Goal: Task Accomplishment & Management: Complete application form

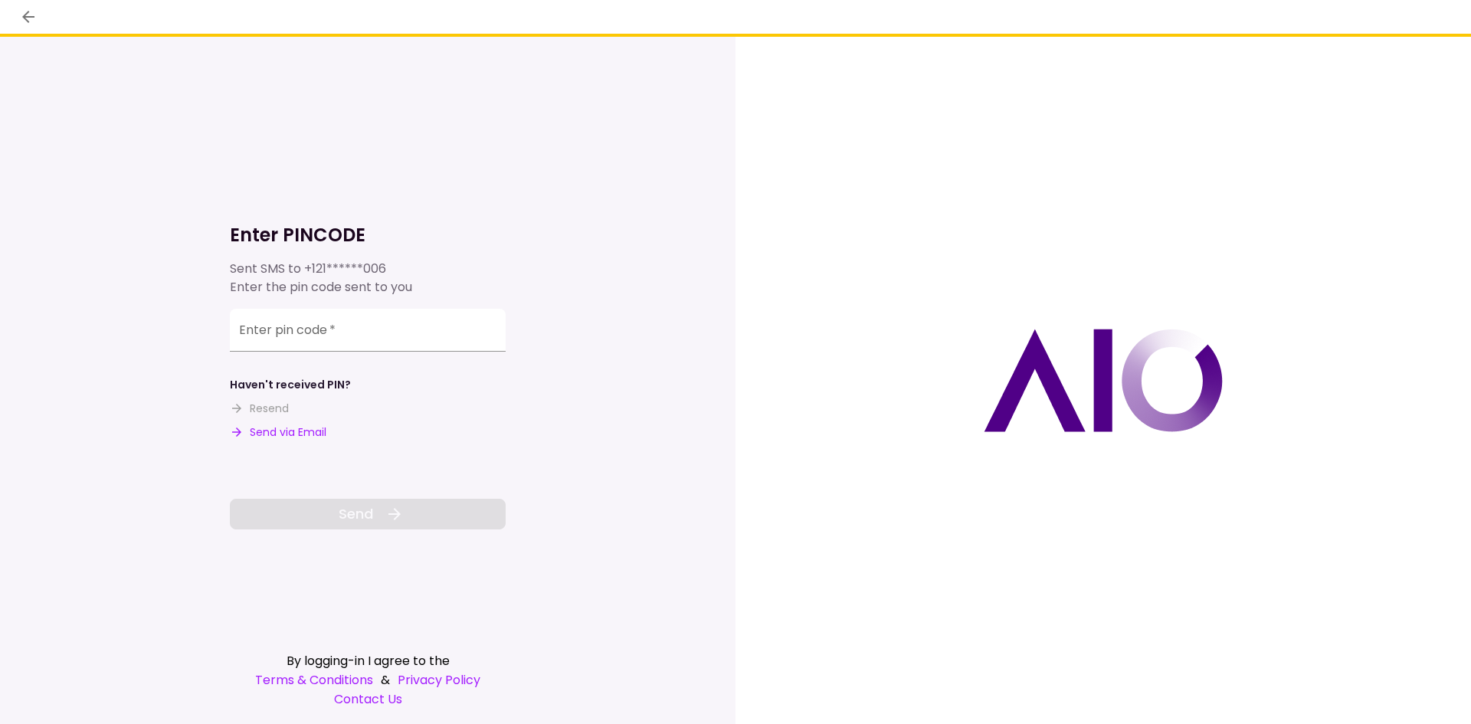
click at [307, 433] on button "Send via Email" at bounding box center [278, 432] width 97 height 16
click at [311, 341] on input "Enter pin code   *" at bounding box center [368, 330] width 276 height 43
paste input "******"
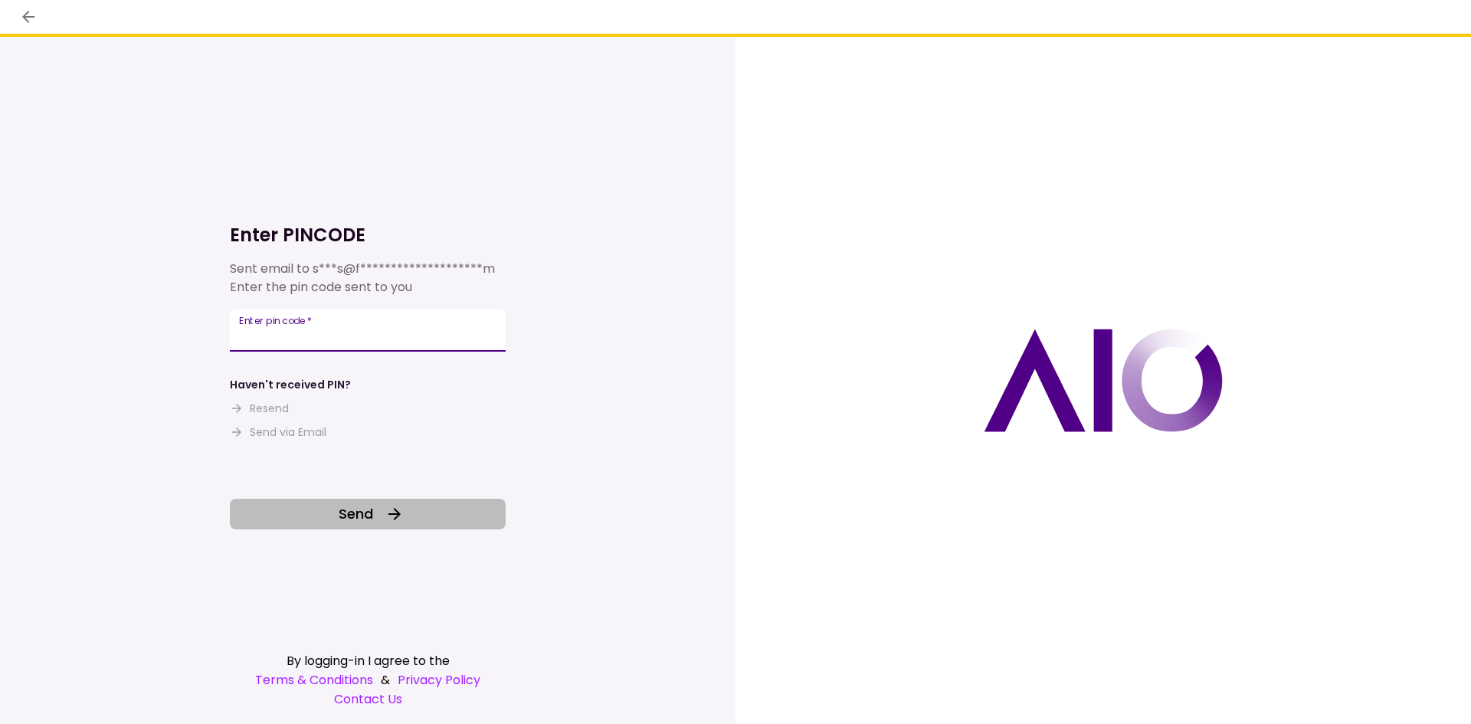
type input "******"
click at [381, 524] on button "Send" at bounding box center [368, 514] width 276 height 31
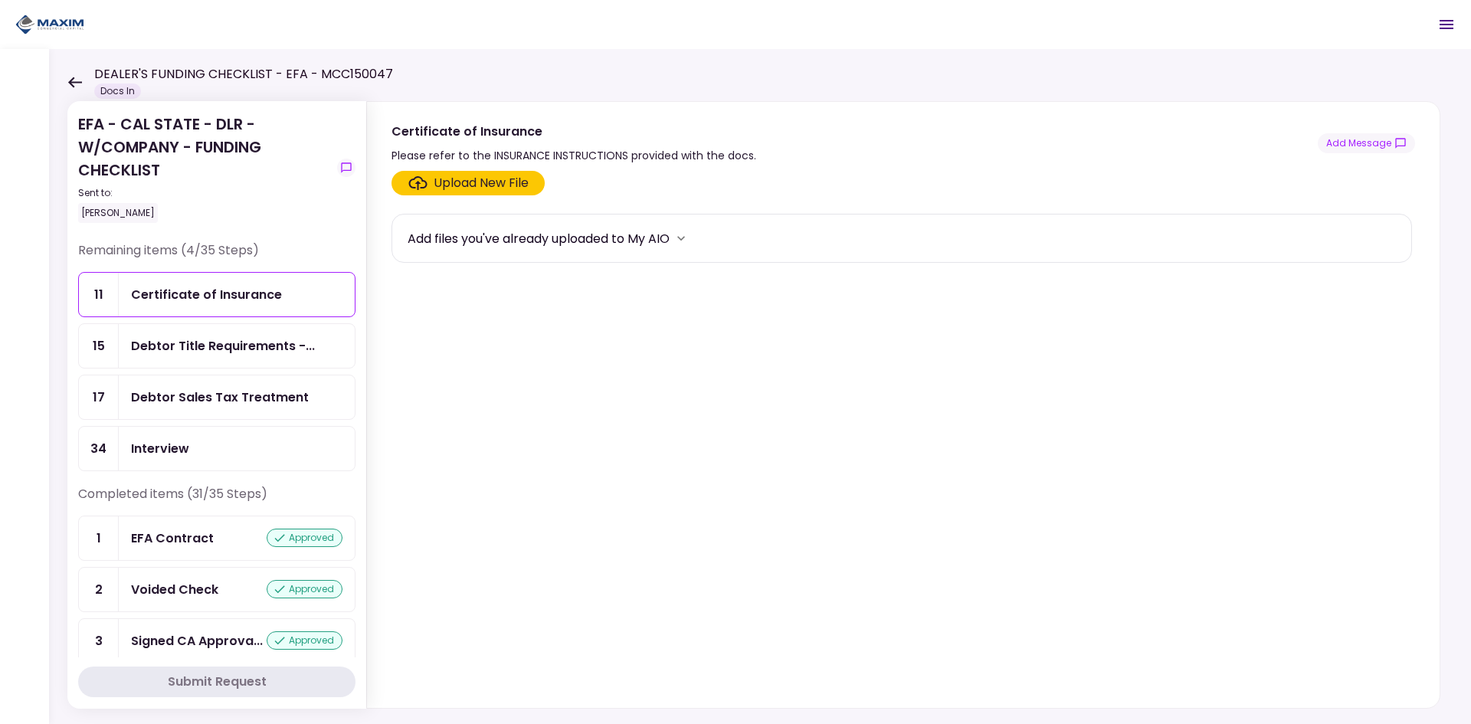
click at [214, 392] on div "Debtor Sales Tax Treatment" at bounding box center [220, 397] width 178 height 19
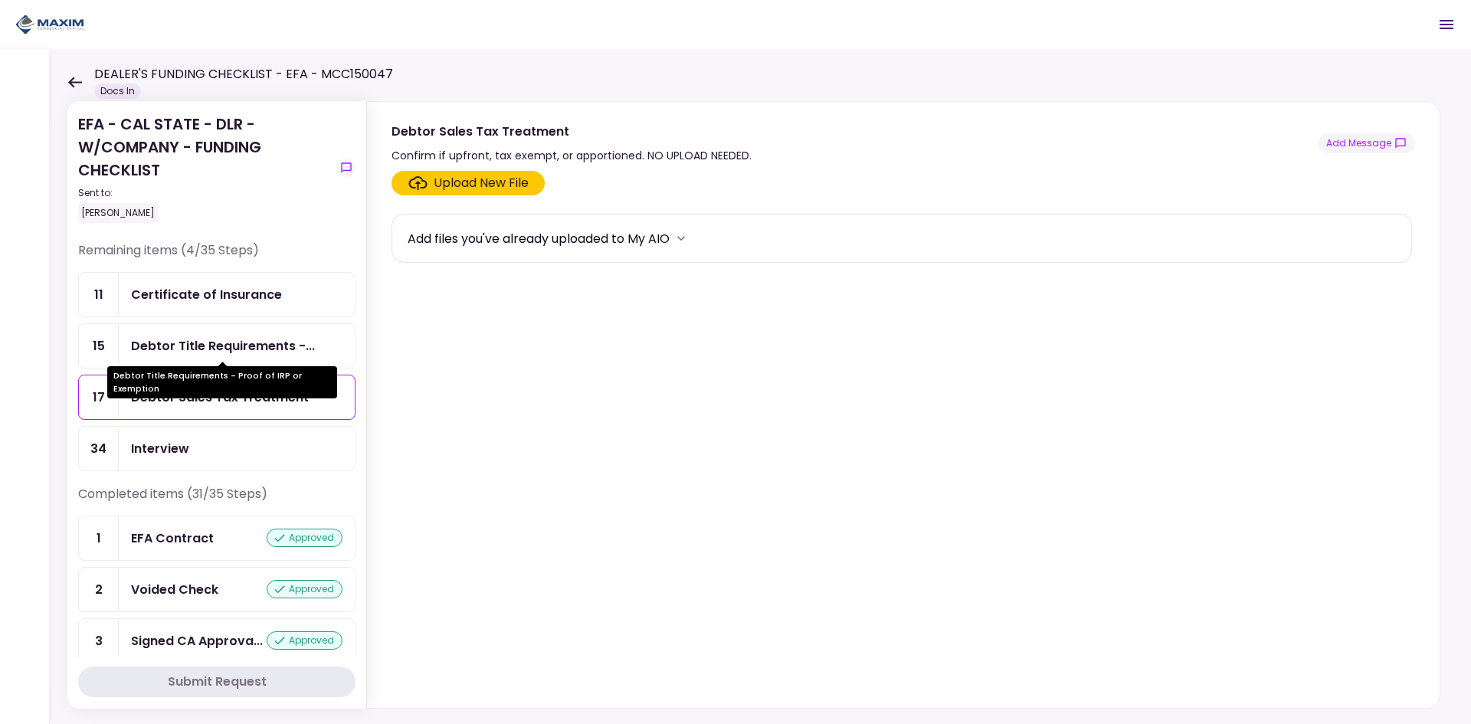
click at [208, 348] on div "Debtor Title Requirements -..." at bounding box center [223, 345] width 184 height 19
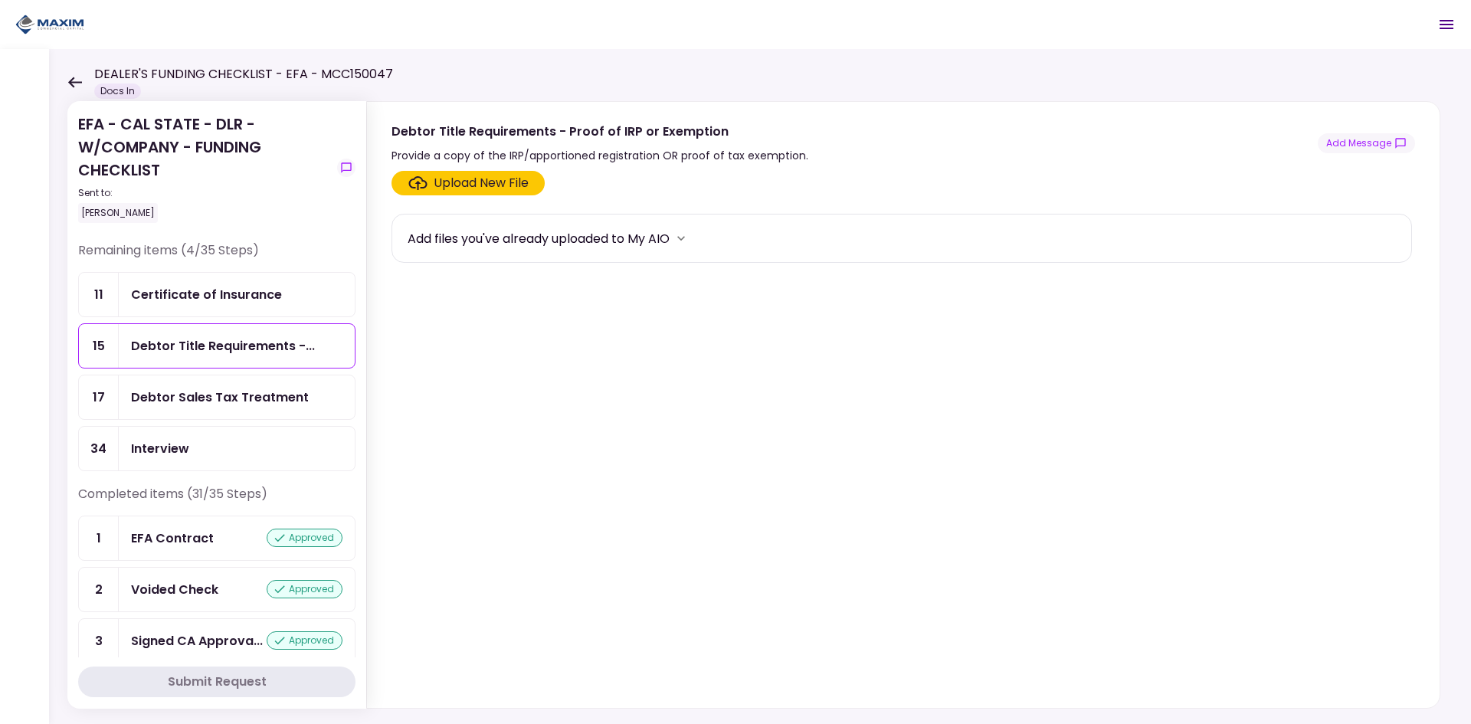
click at [460, 185] on div "Upload New File" at bounding box center [481, 183] width 95 height 18
click at [0, 0] on input "Upload New File" at bounding box center [0, 0] width 0 height 0
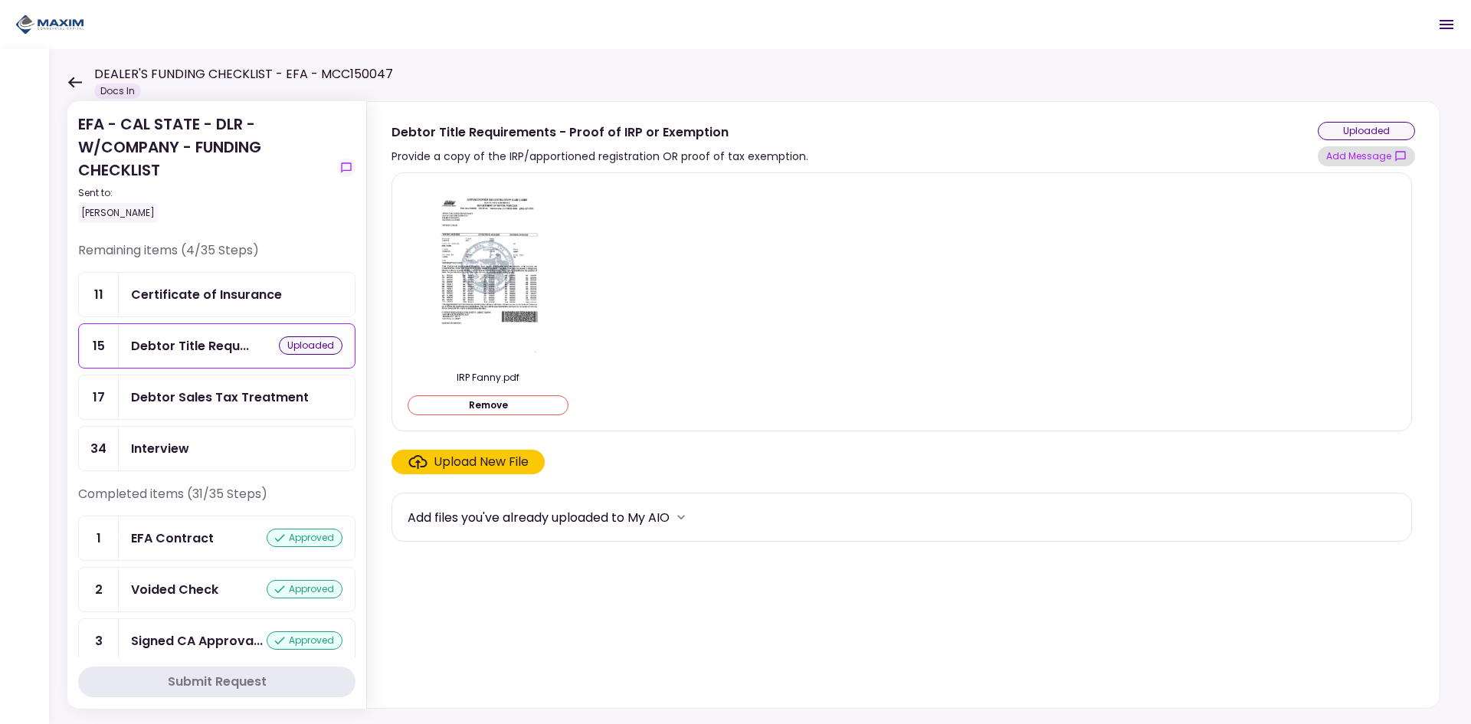
click at [1387, 154] on button "Add Message" at bounding box center [1365, 156] width 97 height 20
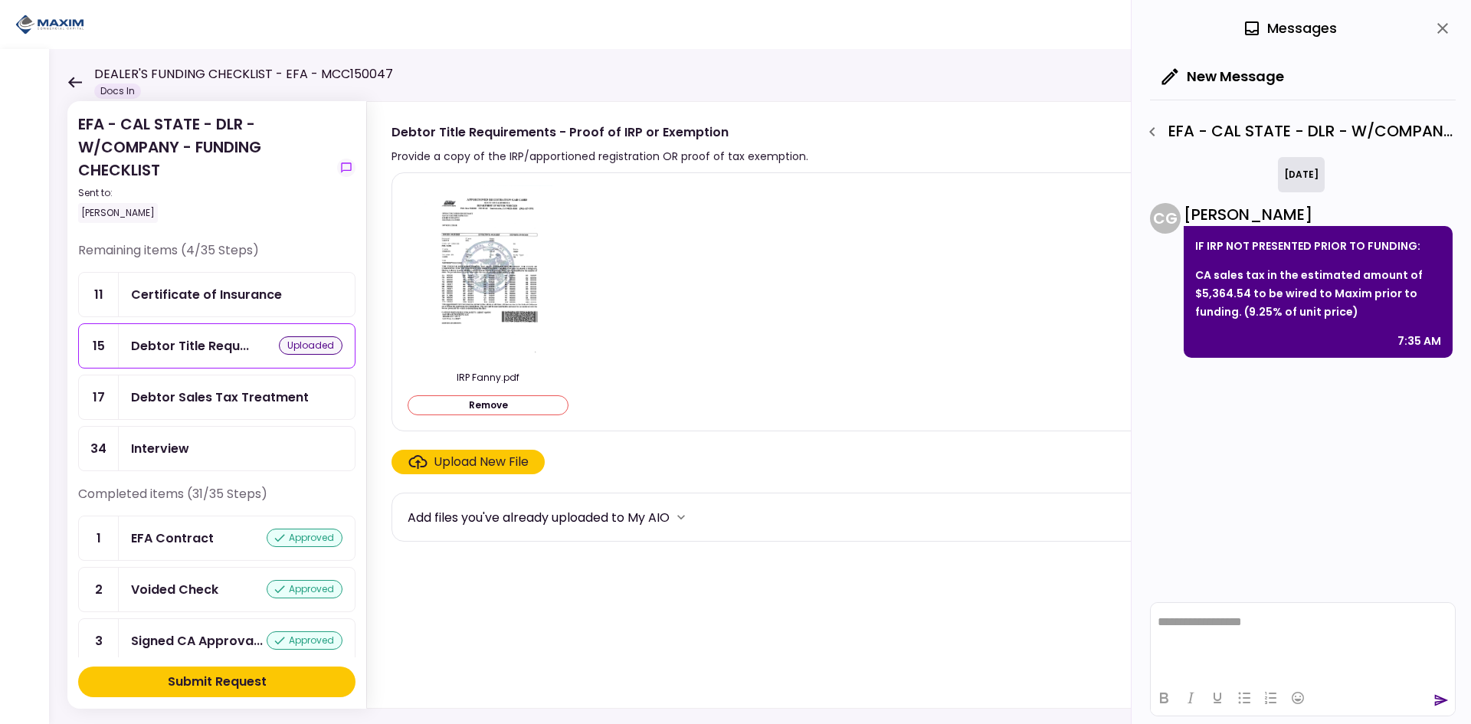
click at [1305, 641] on html "**********" at bounding box center [1302, 622] width 304 height 38
click at [1434, 693] on div "**********" at bounding box center [1303, 659] width 306 height 114
click at [1436, 694] on icon "send" at bounding box center [1440, 699] width 15 height 15
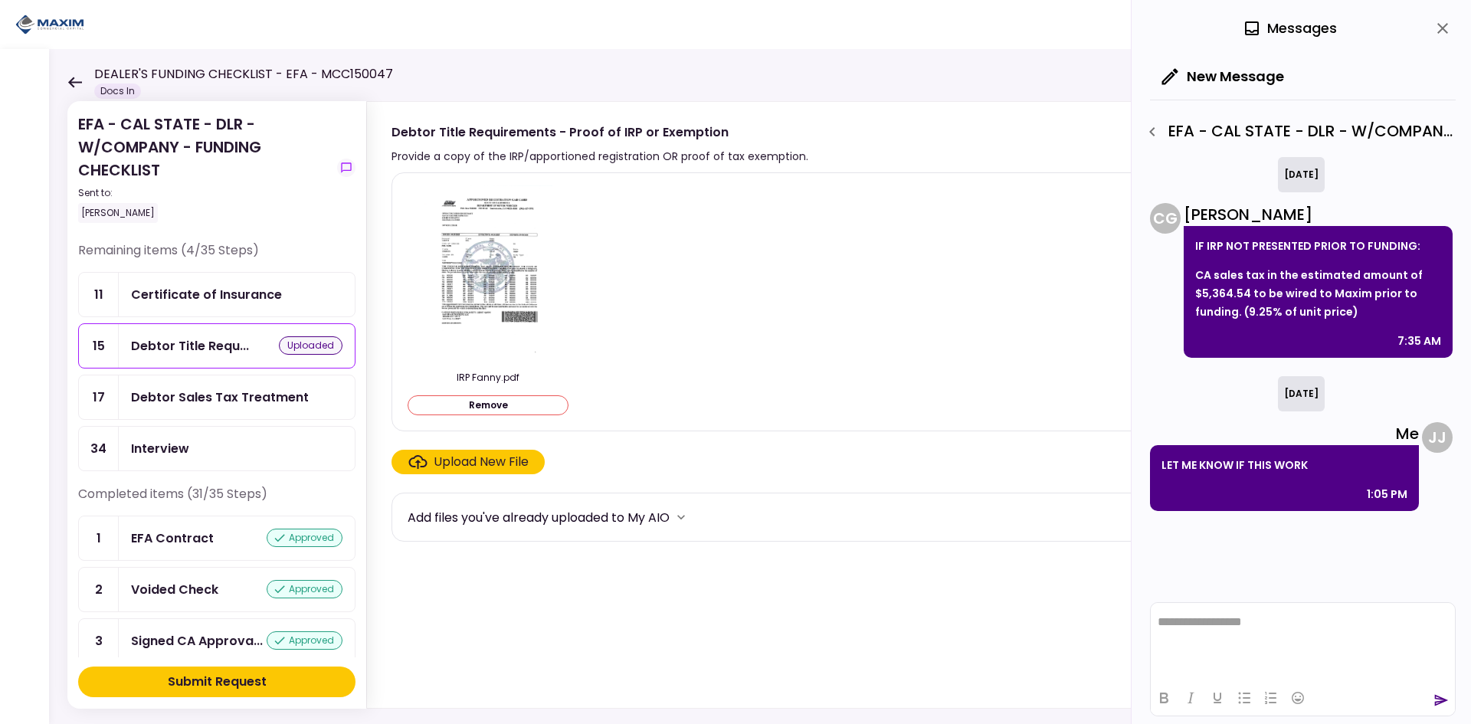
click at [312, 682] on button "Submit Request" at bounding box center [216, 681] width 277 height 31
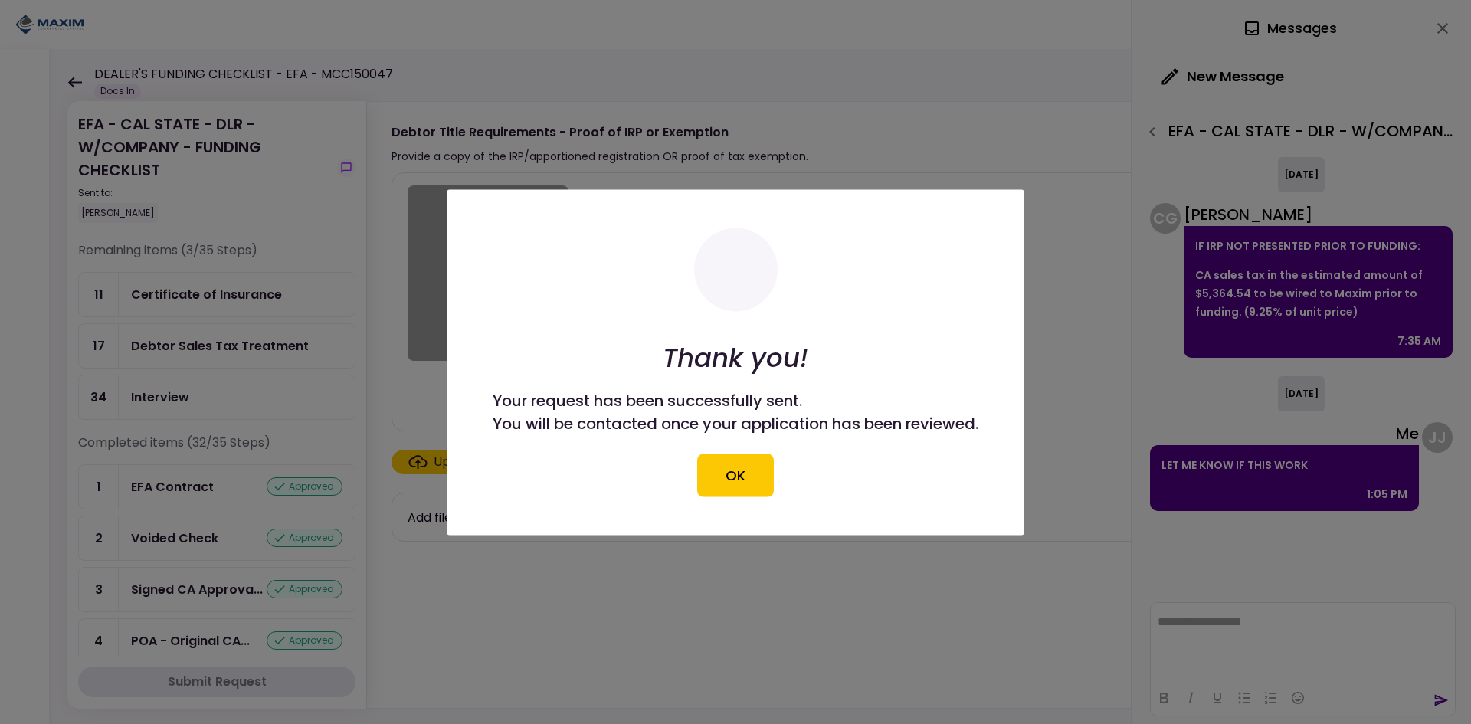
click at [1443, 30] on div at bounding box center [735, 362] width 1471 height 724
click at [767, 458] on button "OK" at bounding box center [735, 474] width 77 height 43
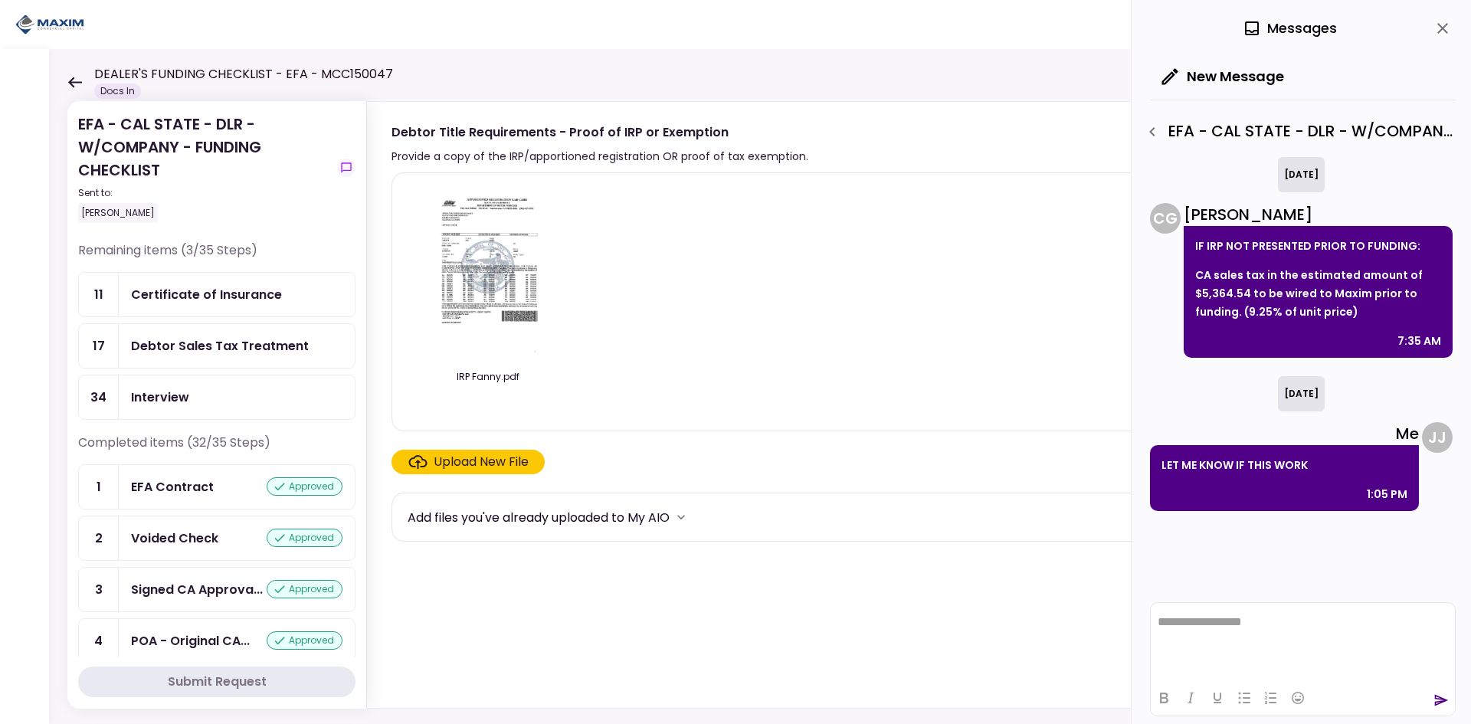
click at [190, 300] on div "Certificate of Insurance" at bounding box center [206, 294] width 151 height 19
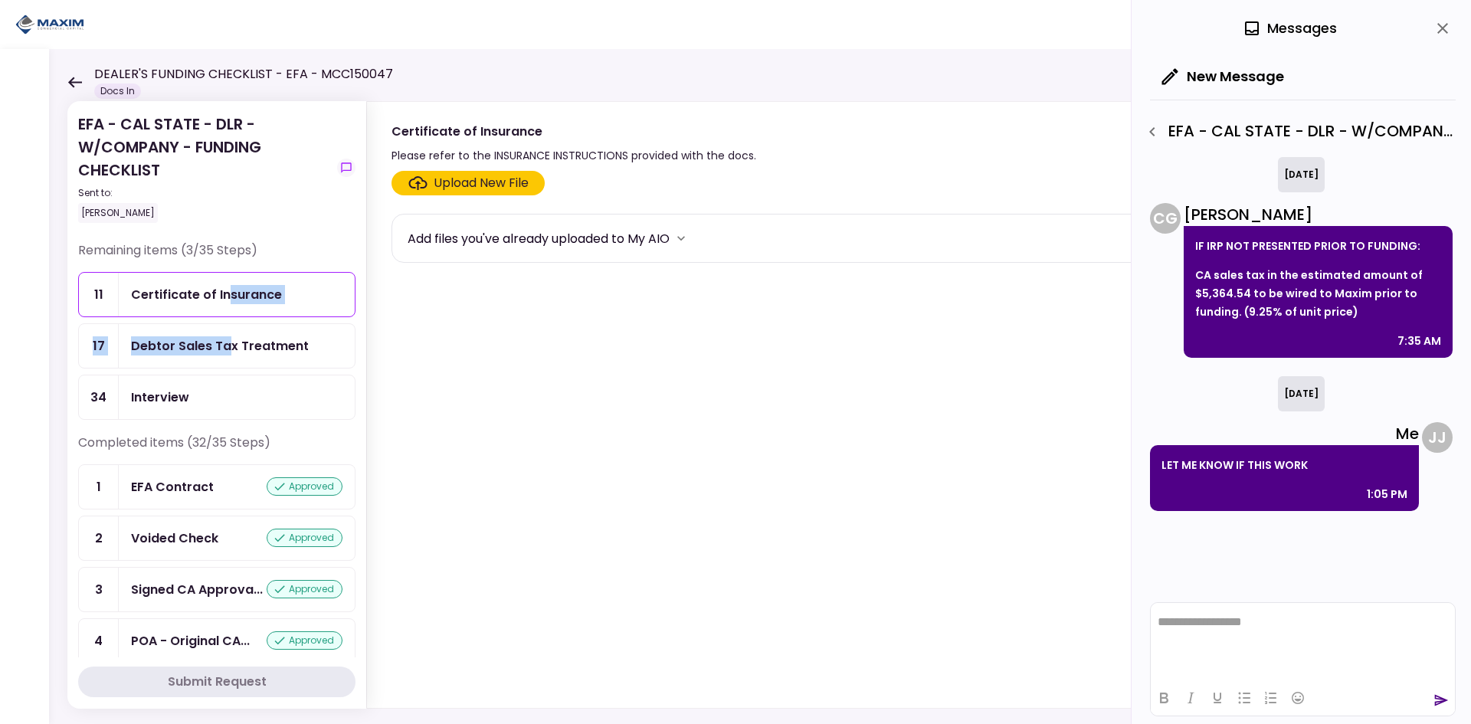
click at [228, 319] on ul "11 Certificate of Insurance 17 Debtor Sales Tax Treatment 34 Interview" at bounding box center [216, 346] width 277 height 148
click at [230, 330] on div "Debtor Sales Tax Treatment" at bounding box center [237, 346] width 236 height 44
click at [392, 424] on section "Upload New File Add files you've already uploaded to My AIO" at bounding box center [902, 436] width 1023 height 531
click at [476, 182] on div "Upload New File" at bounding box center [481, 183] width 95 height 18
click at [0, 0] on input "Upload New File" at bounding box center [0, 0] width 0 height 0
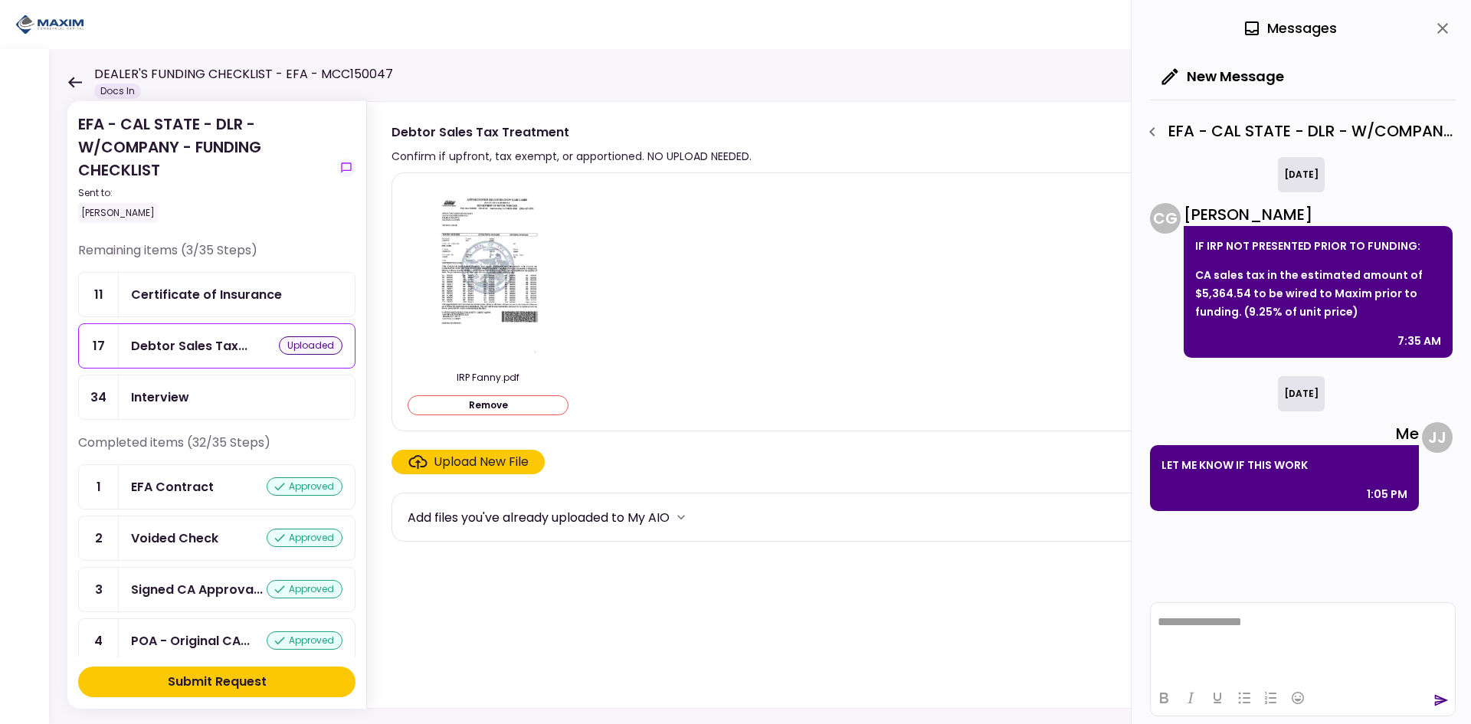
click at [1452, 27] on button "close" at bounding box center [1442, 28] width 26 height 26
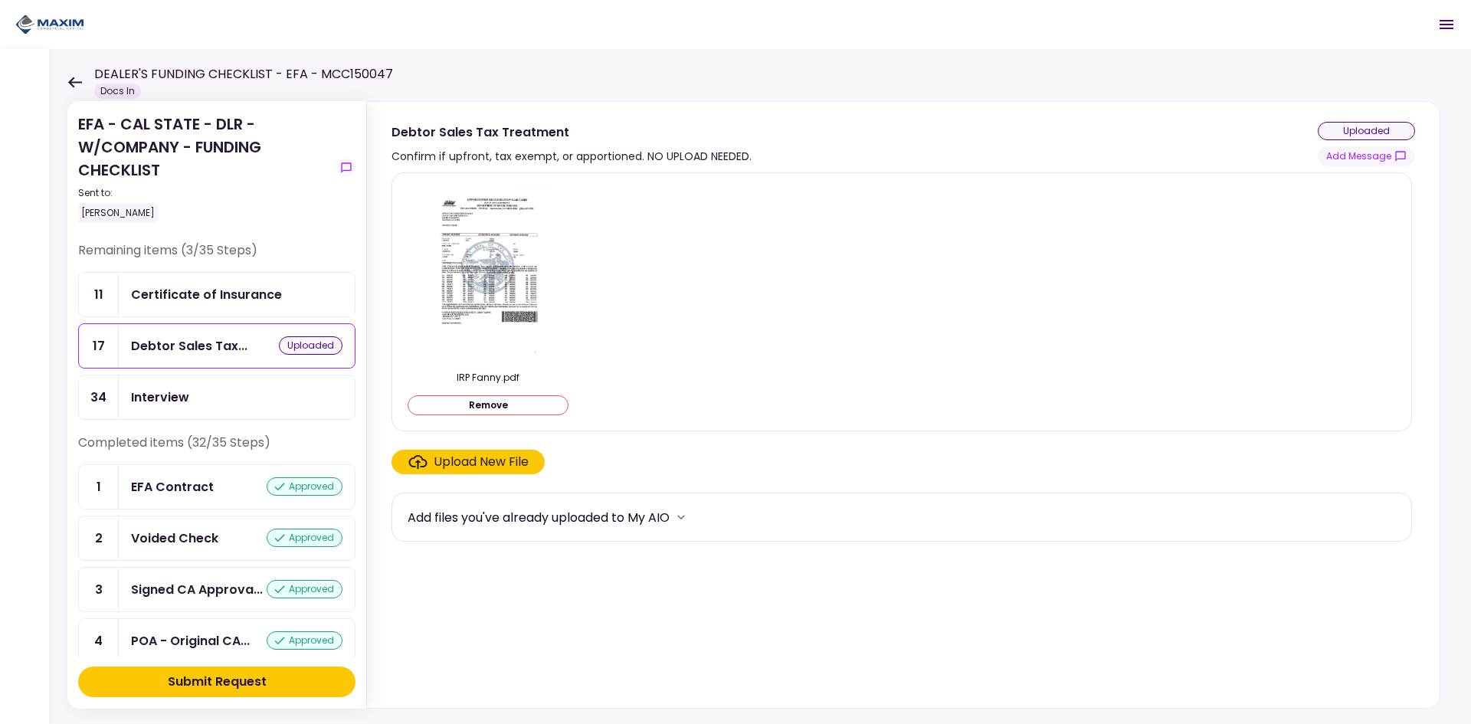
click at [502, 401] on button "Remove" at bounding box center [487, 405] width 161 height 20
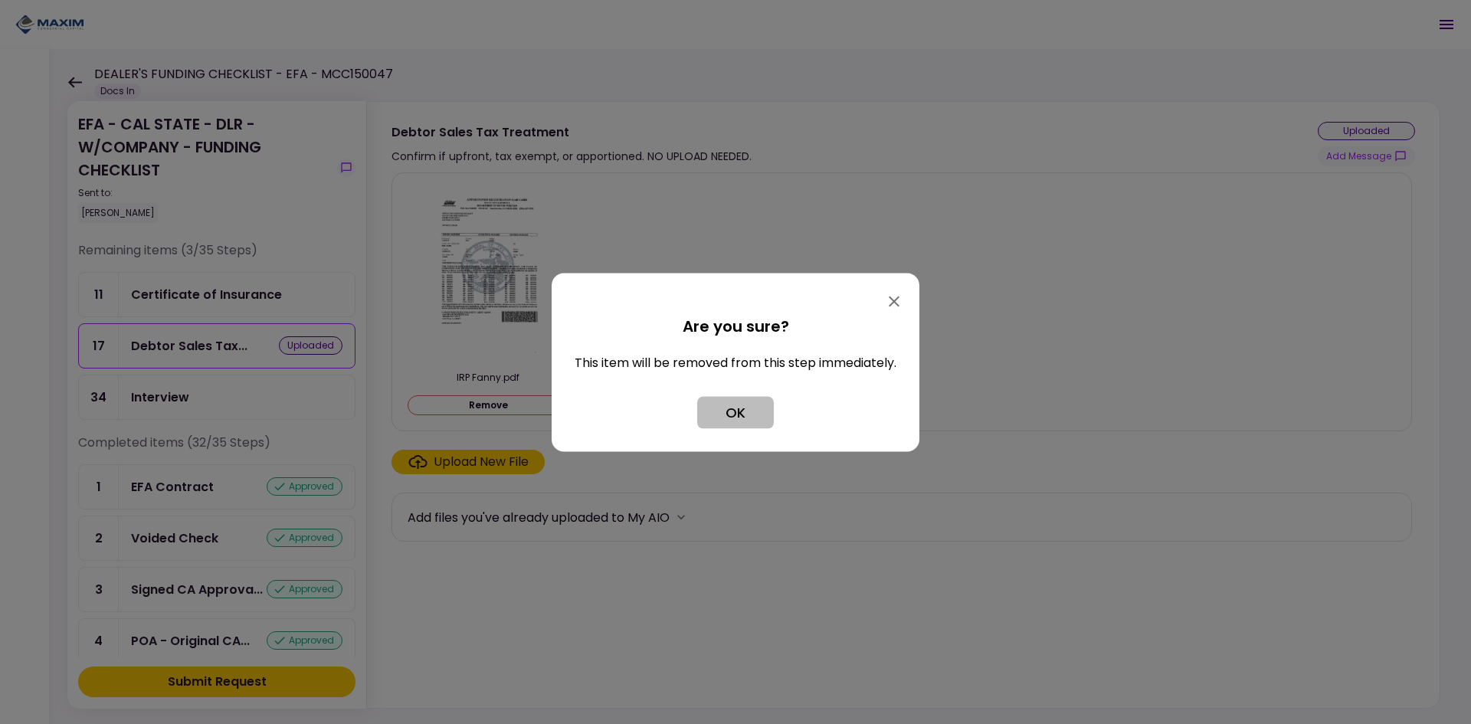
click at [756, 402] on button "OK" at bounding box center [735, 412] width 77 height 32
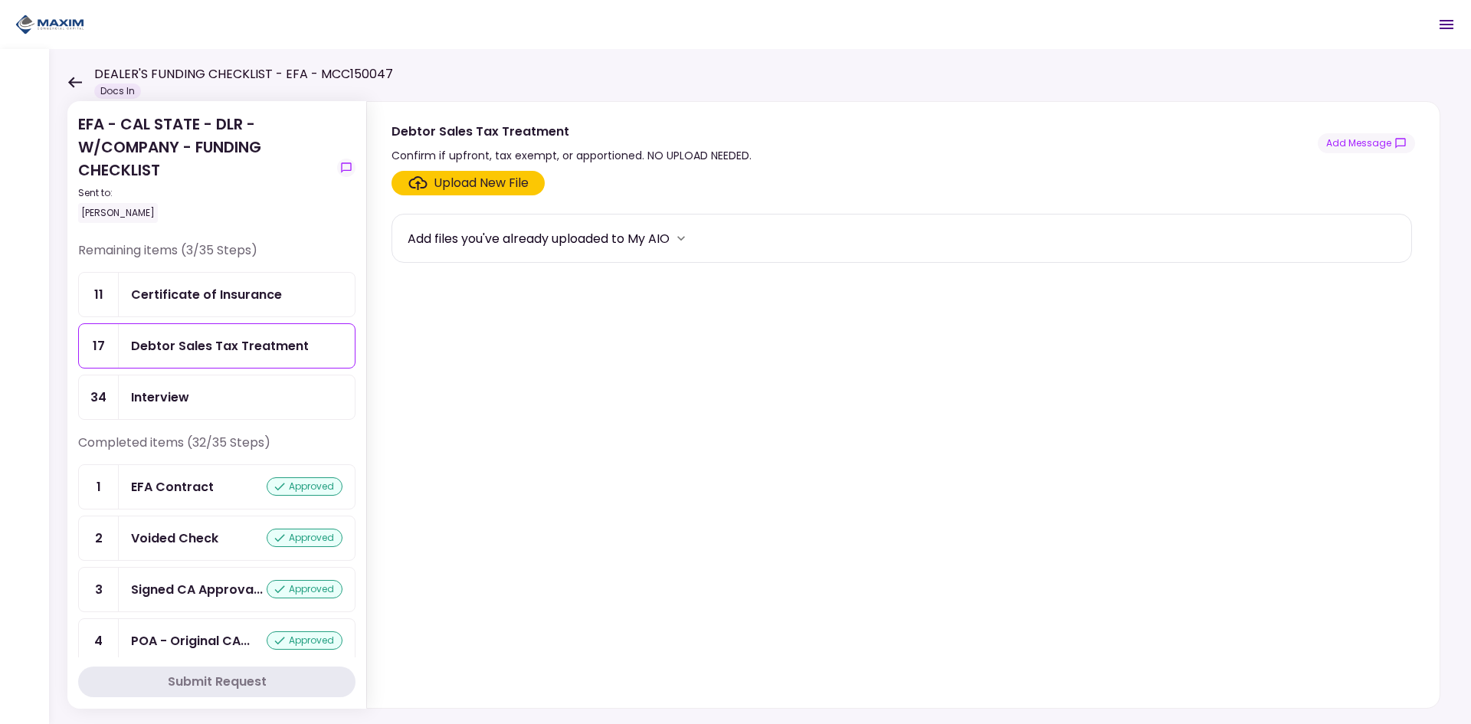
click at [268, 306] on div "Certificate of Insurance" at bounding box center [237, 295] width 236 height 44
click at [169, 299] on div "Certificate of Insurance" at bounding box center [206, 294] width 151 height 19
